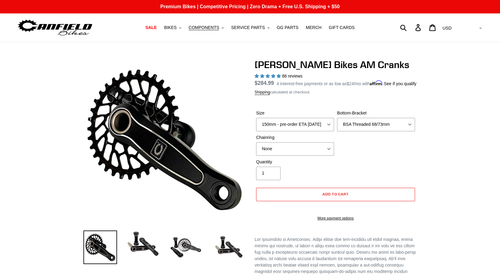
select select "BSA Threaded 68/73mm"
select select "highest-rating"
click at [176, 28] on span "BIKES" at bounding box center [170, 27] width 13 height 5
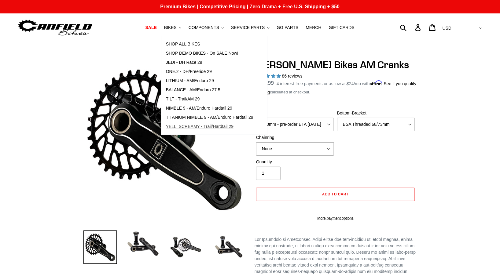
click at [208, 126] on span "YELLI SCREAMY - Trail/Hardtail 29" at bounding box center [200, 126] width 68 height 5
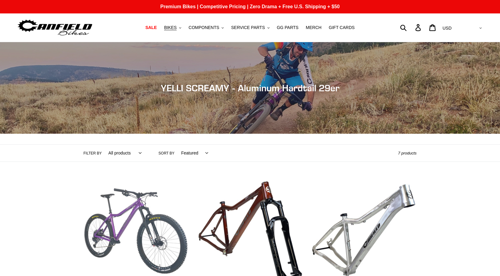
click at [123, 179] on link "YELLI SCREAMY - Complete Bike" at bounding box center [135, 243] width 105 height 129
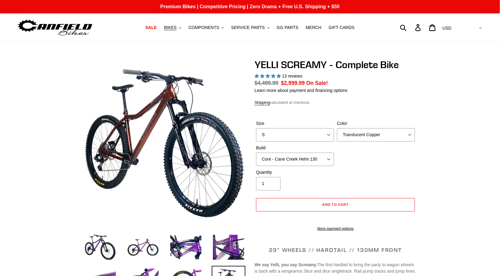
select select "highest-rating"
click at [311, 137] on select "S M L XL" at bounding box center [295, 134] width 78 height 13
click at [384, 134] on select "Translucent Copper Purple Haze Raw" at bounding box center [376, 134] width 78 height 13
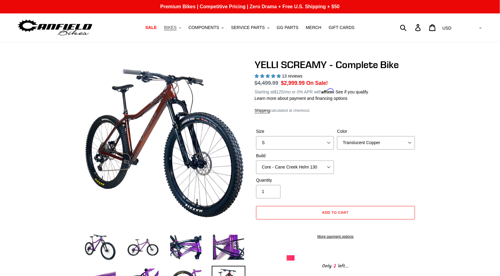
click at [173, 28] on span "BIKES" at bounding box center [170, 27] width 13 height 5
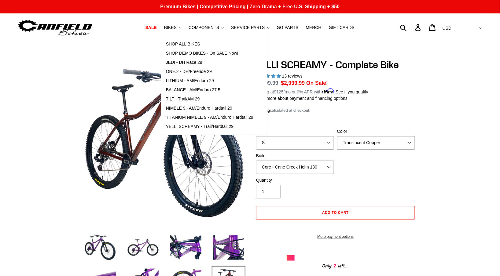
click at [399, 94] on dl "Regular price $4,499.99 Sale price $2,999.99 On Sale! Unit price / per Starting…" at bounding box center [336, 87] width 162 height 16
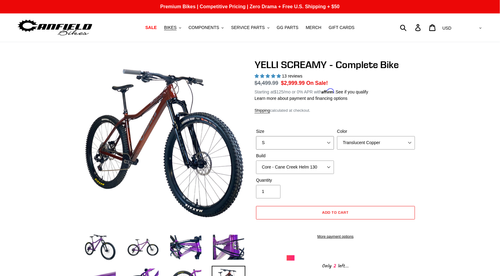
click at [321, 142] on select "S M L XL" at bounding box center [295, 142] width 78 height 13
select select "M"
click at [375, 145] on select "Translucent Copper Purple Haze Raw" at bounding box center [376, 142] width 78 height 13
select select "Purple Haze"
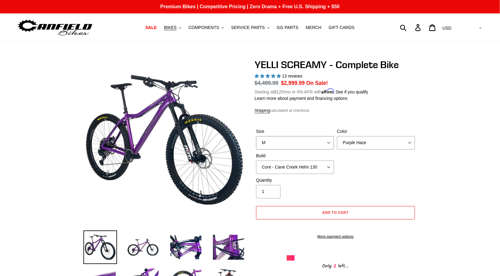
click at [321, 145] on select "S M L XL" at bounding box center [295, 142] width 78 height 13
click at [319, 140] on select "S M L XL" at bounding box center [295, 142] width 78 height 13
select select "XL"
click at [176, 28] on span "BIKES" at bounding box center [170, 27] width 13 height 5
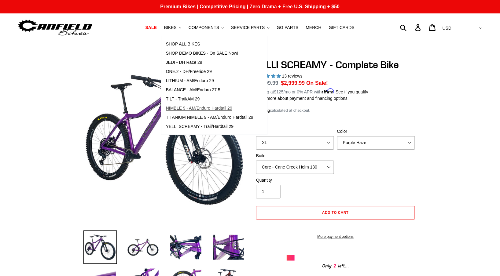
click at [183, 106] on span "NIMBLE 9 - AM/Enduro Hardtail 29" at bounding box center [199, 108] width 66 height 5
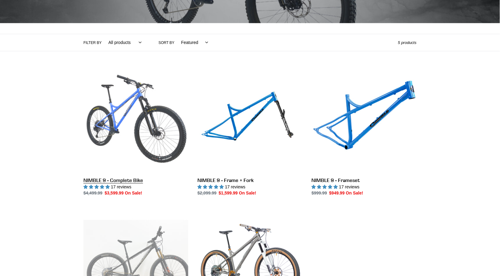
click at [135, 112] on link "NIMBLE 9 - Complete Bike" at bounding box center [135, 132] width 105 height 129
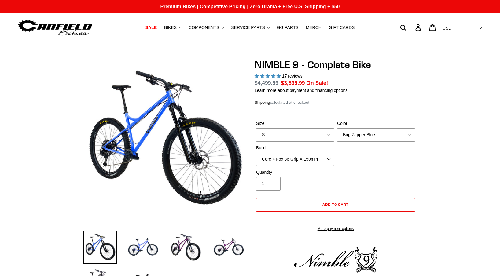
select select "highest-rating"
